Goal: Information Seeking & Learning: Learn about a topic

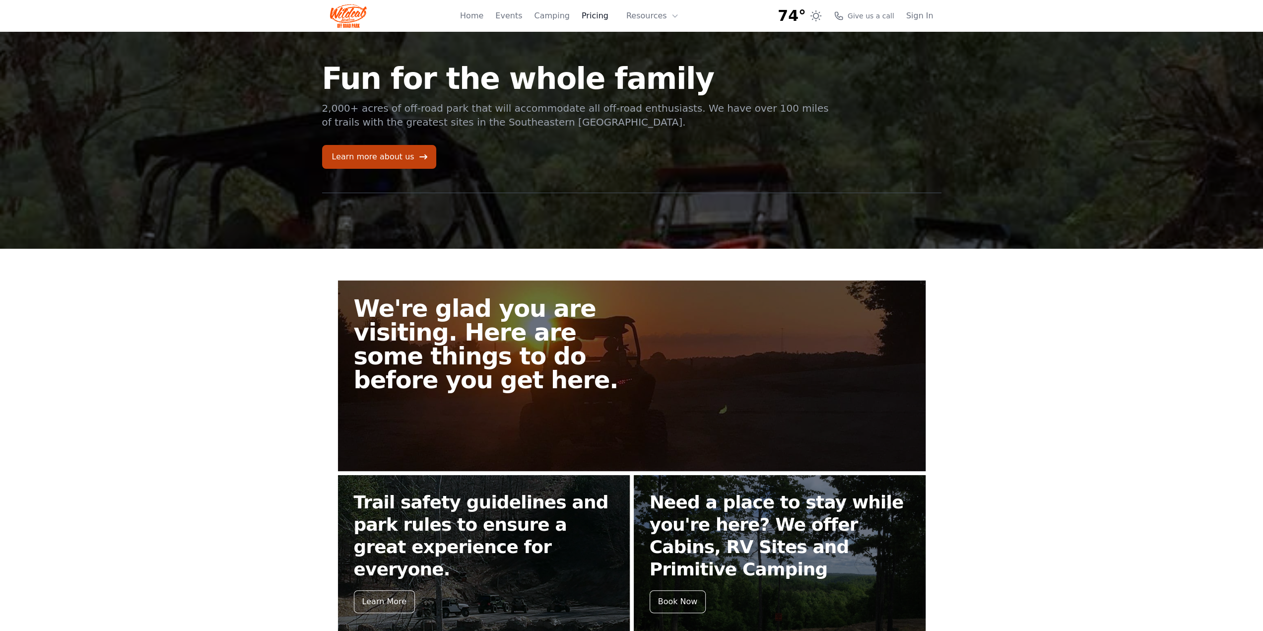
click at [602, 18] on link "Pricing" at bounding box center [594, 16] width 27 height 12
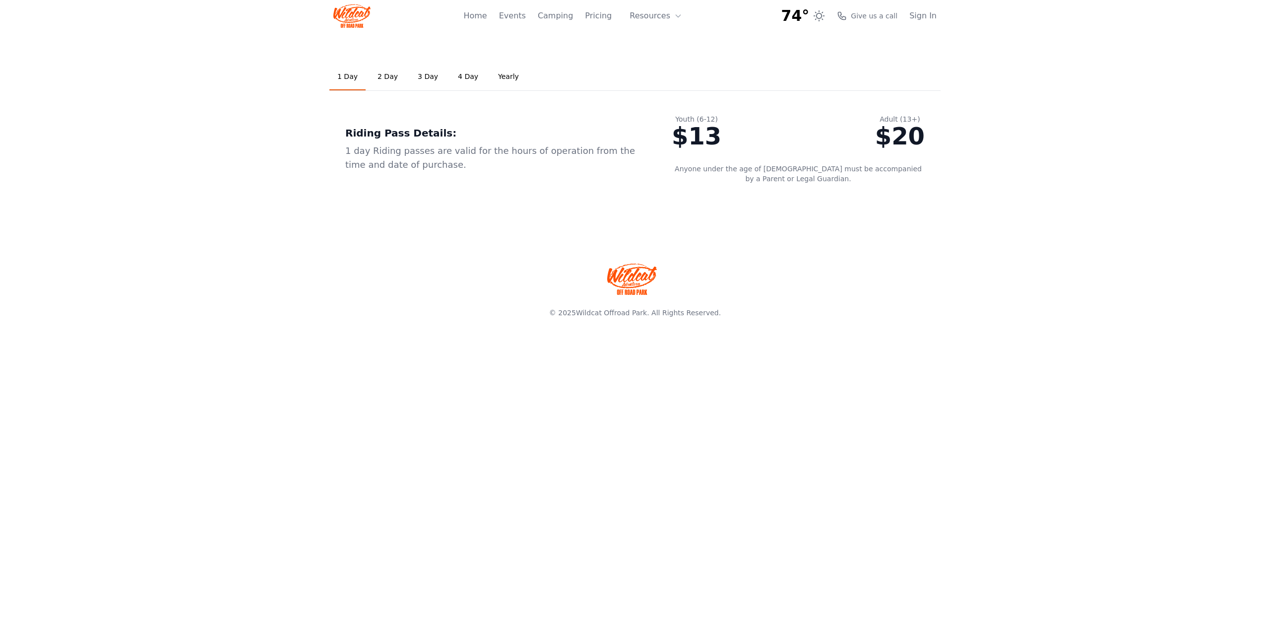
click at [383, 74] on link "2 Day" at bounding box center [388, 77] width 36 height 27
click at [422, 79] on link "3 Day" at bounding box center [428, 77] width 36 height 27
click at [466, 80] on link "4 Day" at bounding box center [468, 77] width 36 height 27
click at [507, 80] on link "Yearly" at bounding box center [508, 77] width 37 height 27
click at [361, 79] on link "1 Day" at bounding box center [347, 77] width 36 height 27
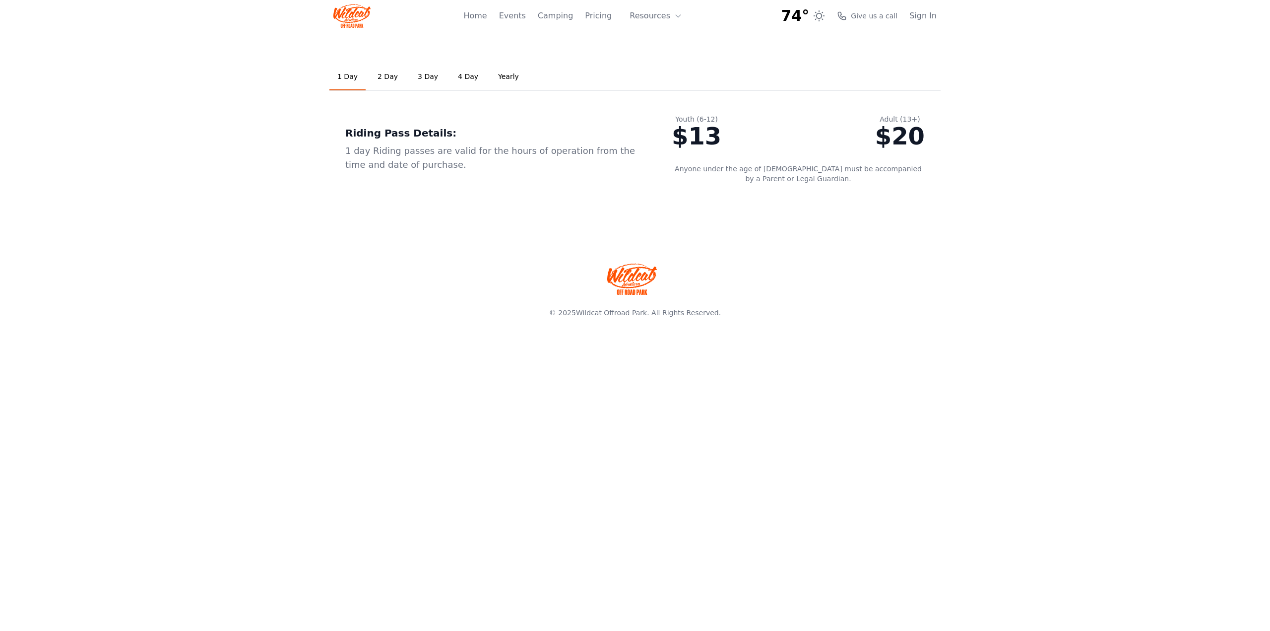
click at [372, 75] on link "2 Day" at bounding box center [388, 77] width 36 height 27
click at [403, 73] on ul "1 Day 2 Day 3 Day 4 Day Yearly" at bounding box center [634, 77] width 611 height 27
click at [450, 80] on link "4 Day" at bounding box center [468, 77] width 36 height 27
click at [503, 79] on link "Yearly" at bounding box center [508, 77] width 37 height 27
click at [347, 79] on link "1 Day" at bounding box center [347, 77] width 36 height 27
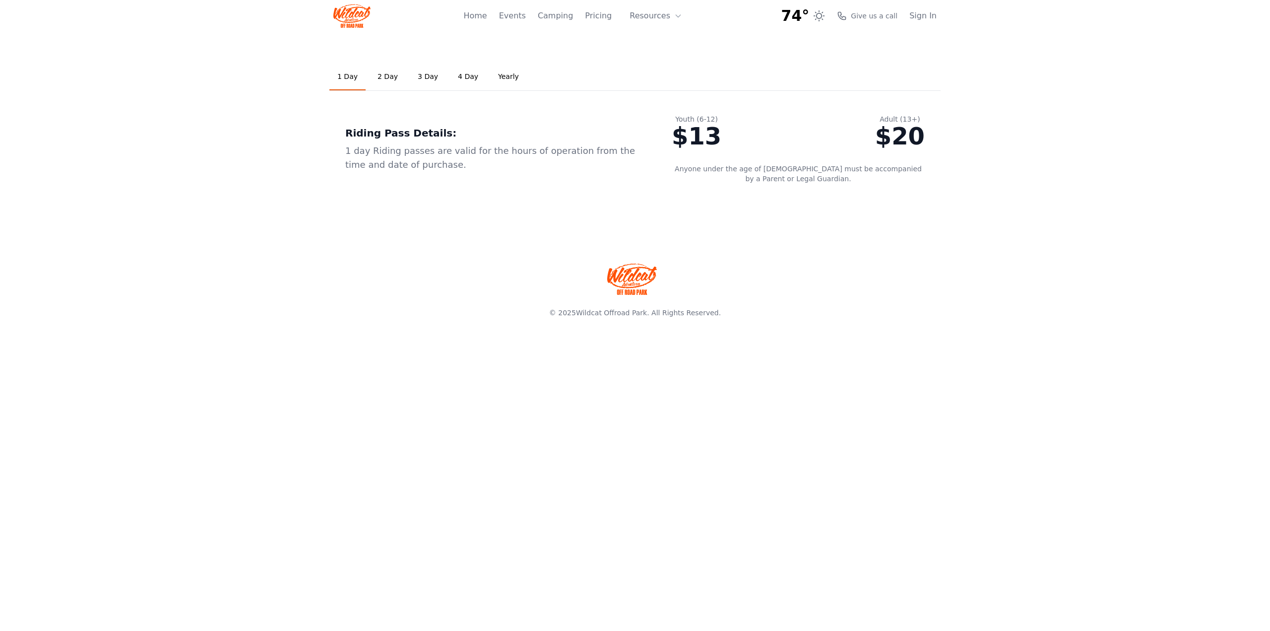
click at [451, 136] on div "Riding Pass Details:" at bounding box center [492, 133] width 295 height 14
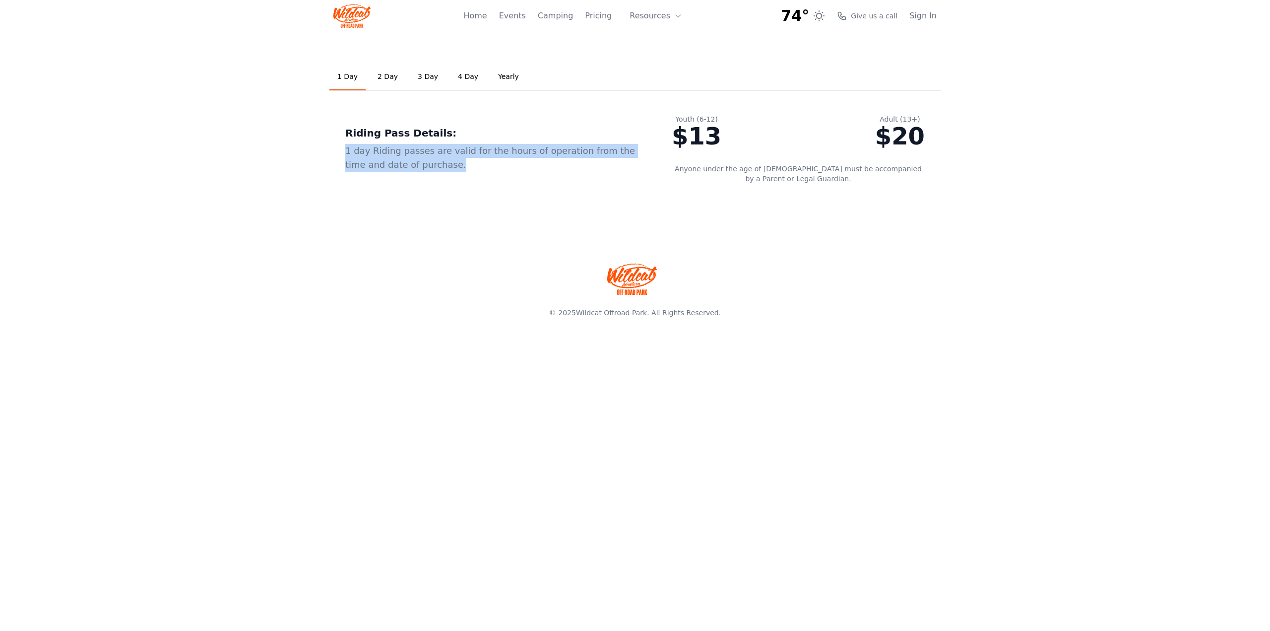
drag, startPoint x: 423, startPoint y: 168, endPoint x: 341, endPoint y: 153, distance: 83.2
click at [341, 153] on div "Riding Pass Details: 1 day Riding passes are valid for the hours of operation f…" at bounding box center [492, 148] width 326 height 101
click at [431, 165] on div "1 day Riding passes are valid for the hours of operation from the time and date…" at bounding box center [492, 158] width 295 height 28
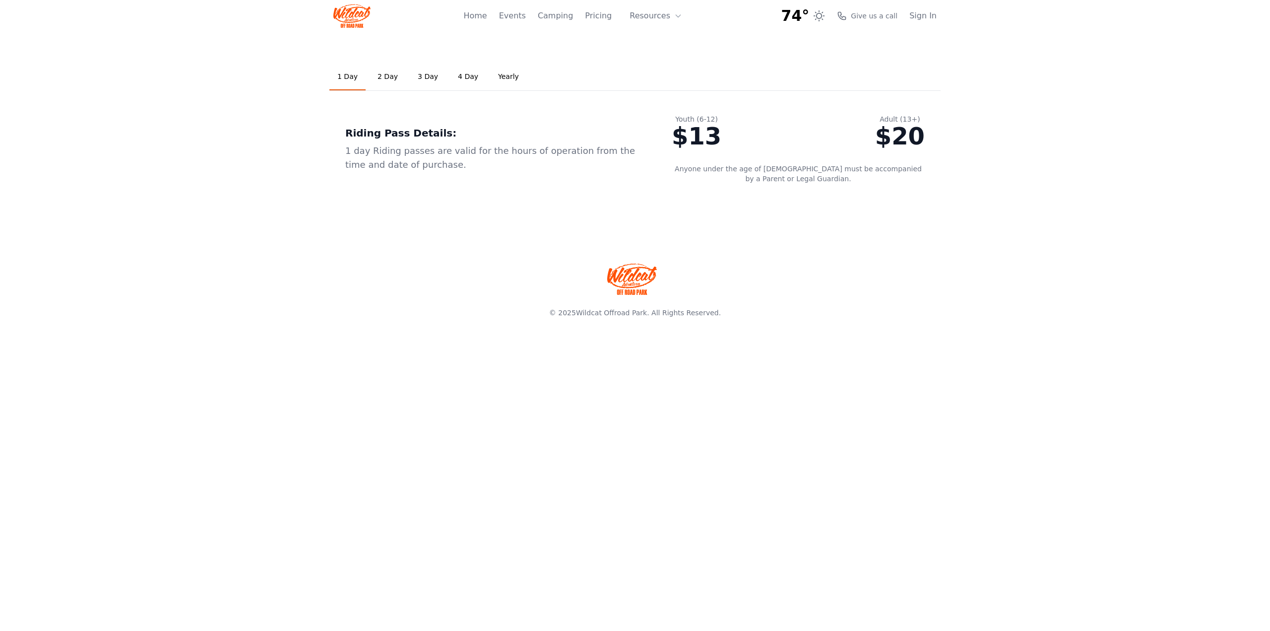
click at [388, 80] on link "2 Day" at bounding box center [388, 77] width 36 height 27
click at [355, 81] on link "1 Day" at bounding box center [347, 77] width 36 height 27
click at [598, 16] on link "Pricing" at bounding box center [598, 16] width 27 height 12
click at [658, 20] on button "Resources" at bounding box center [656, 16] width 64 height 20
click at [661, 60] on link "FAQ" at bounding box center [671, 59] width 95 height 18
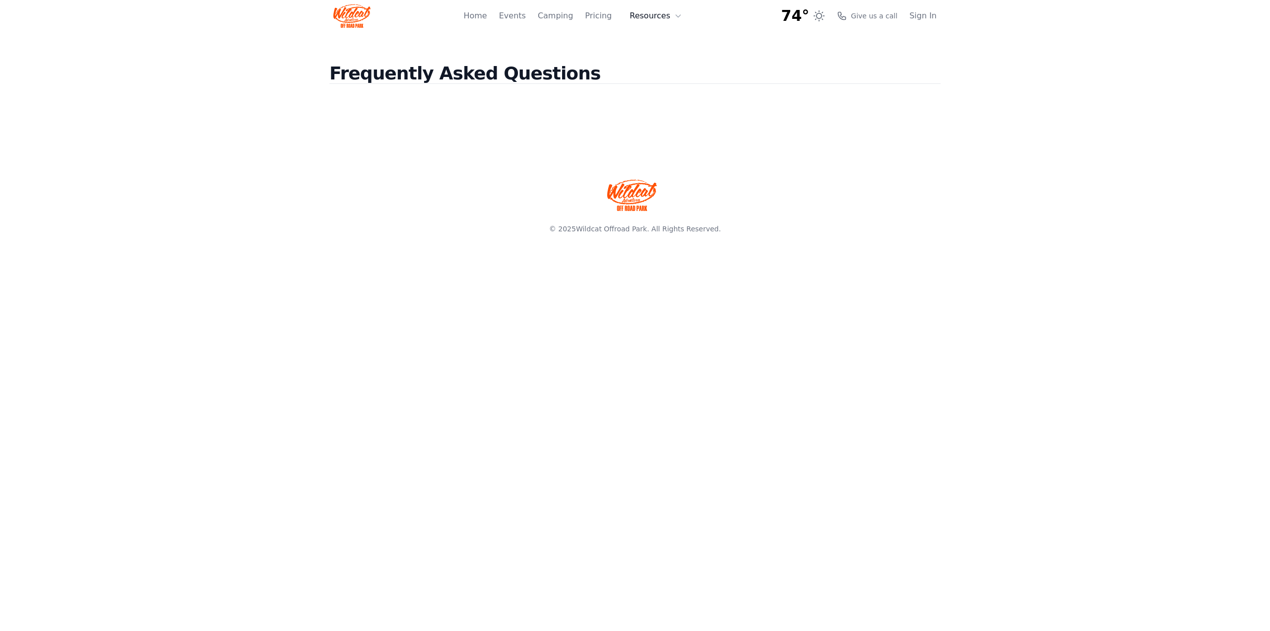
click at [653, 15] on button "Resources" at bounding box center [656, 16] width 64 height 20
click at [666, 44] on link "About" at bounding box center [671, 41] width 95 height 18
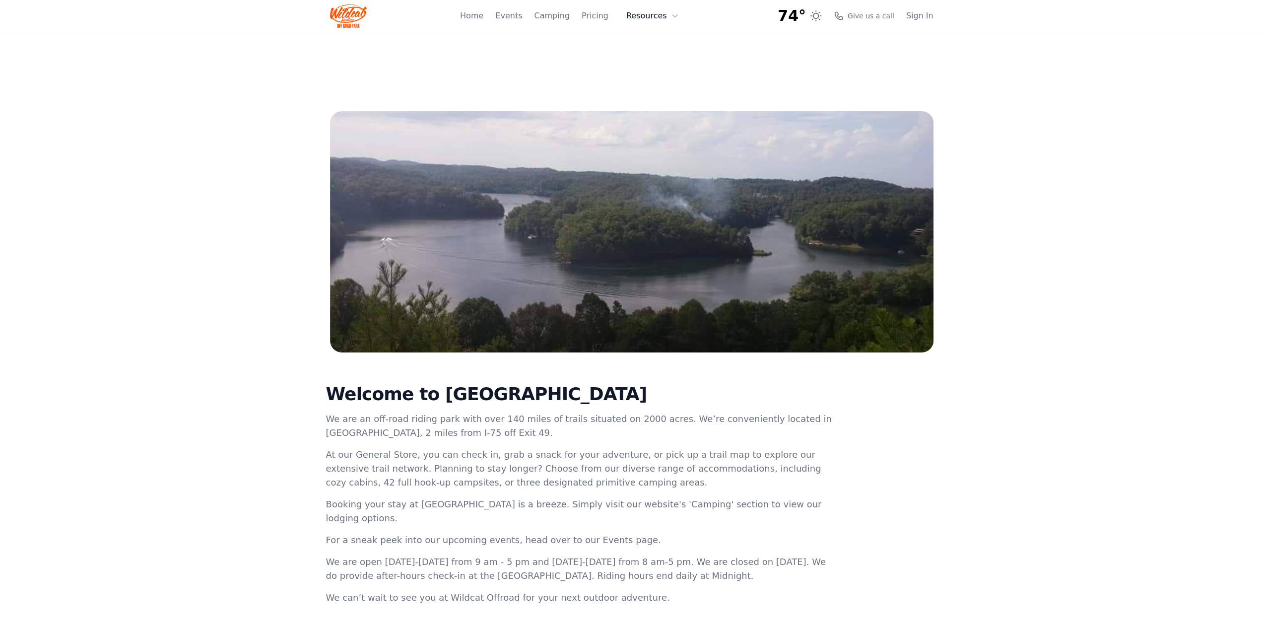
click at [660, 19] on button "Resources" at bounding box center [652, 16] width 64 height 20
click at [655, 39] on link "About" at bounding box center [667, 41] width 95 height 18
click at [667, 16] on button "Resources" at bounding box center [674, 16] width 64 height 20
click at [651, 58] on link "FAQ" at bounding box center [667, 59] width 95 height 18
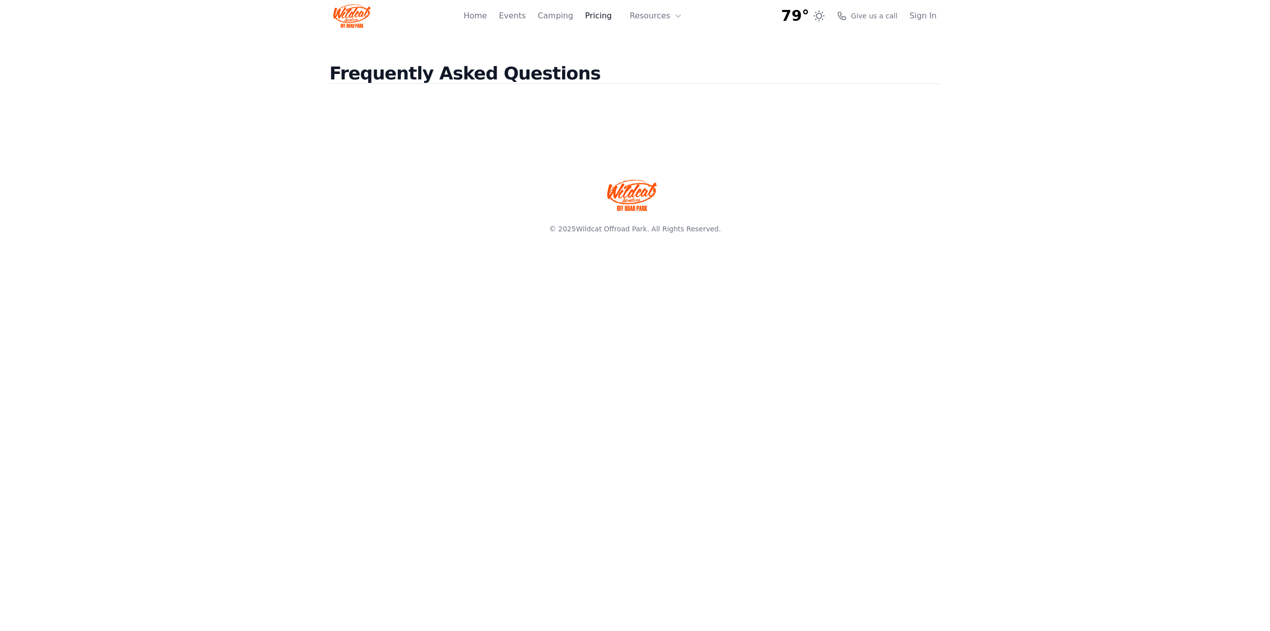
click at [599, 18] on link "Pricing" at bounding box center [598, 16] width 27 height 12
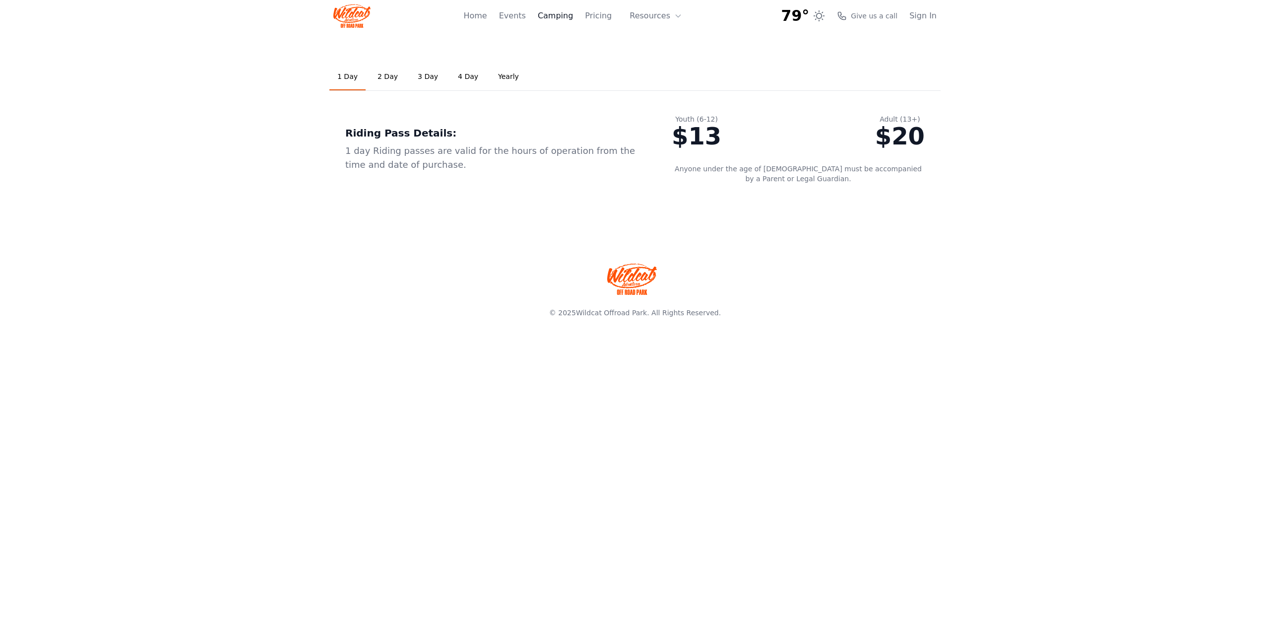
click at [558, 20] on link "Camping" at bounding box center [555, 16] width 35 height 12
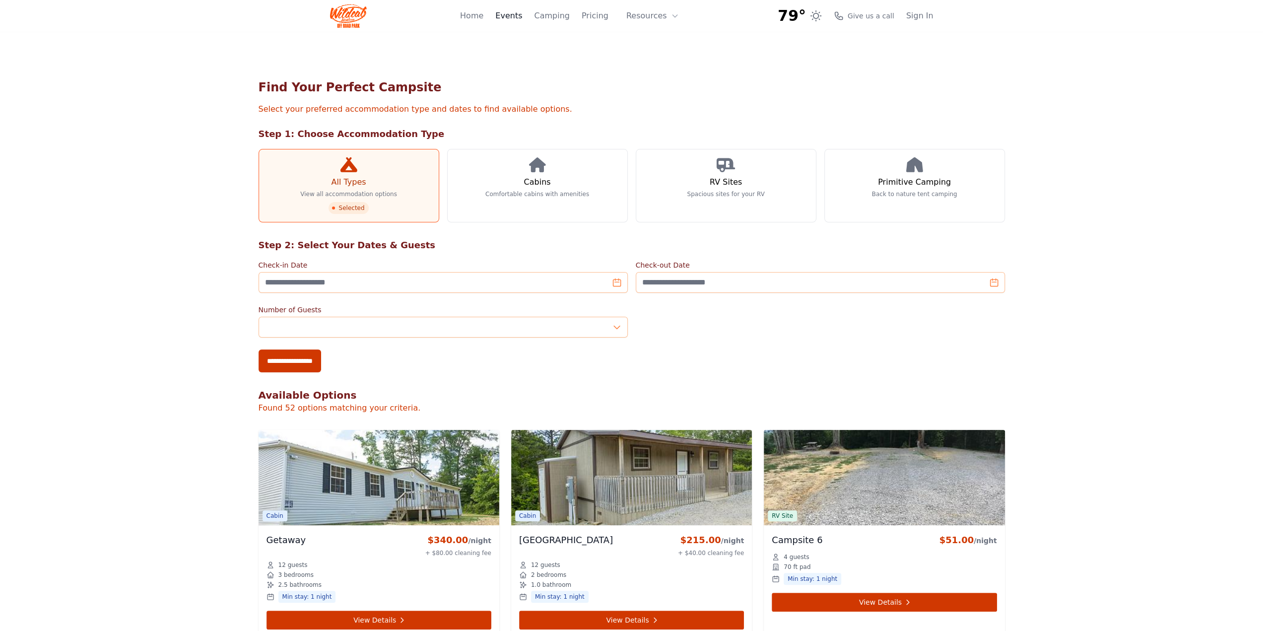
click at [530, 16] on div "Home Events Camping Pricing Resources About FAQ" at bounding box center [572, 16] width 225 height 32
click at [513, 20] on link "Events" at bounding box center [508, 16] width 27 height 12
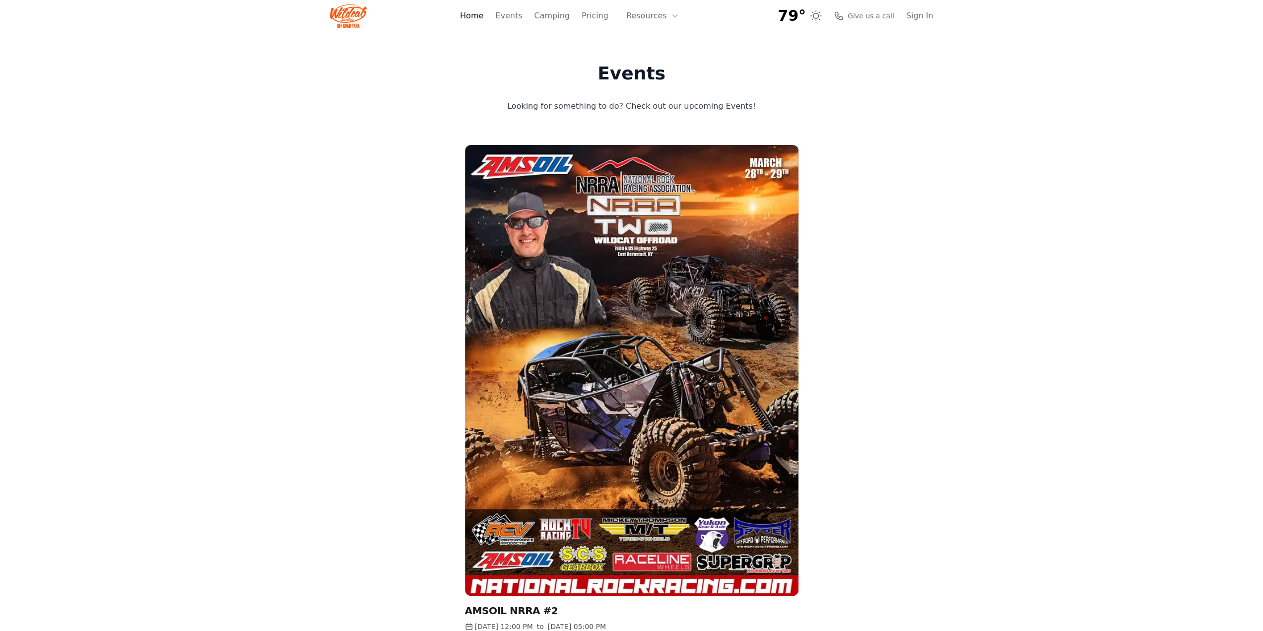
click at [480, 18] on link "Home" at bounding box center [471, 16] width 23 height 12
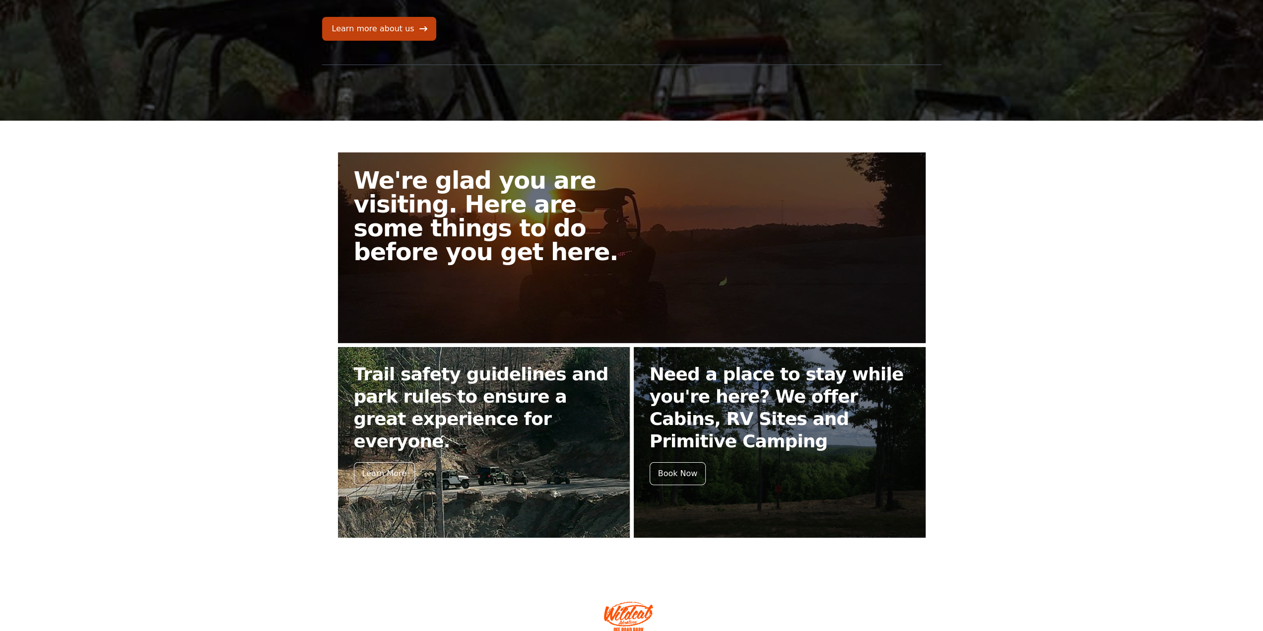
scroll to position [149, 0]
